Goal: Transaction & Acquisition: Purchase product/service

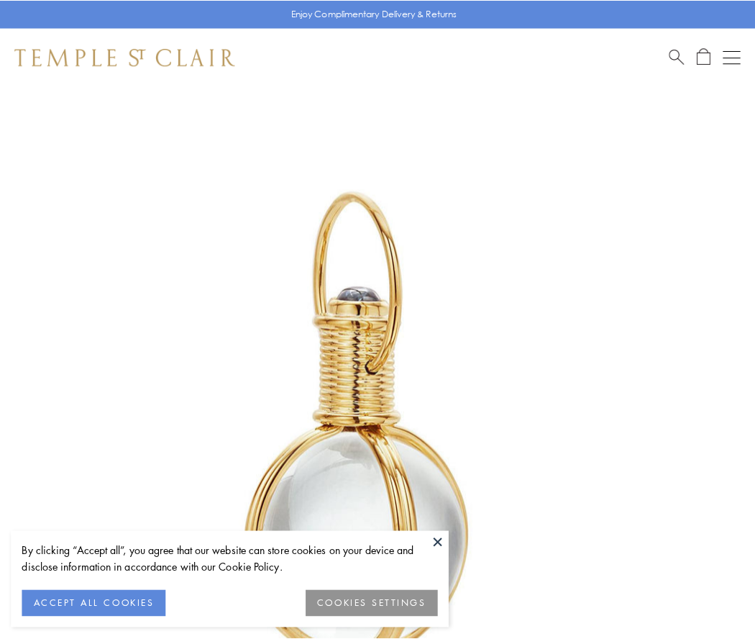
scroll to position [375, 0]
